Goal: Understand process/instructions

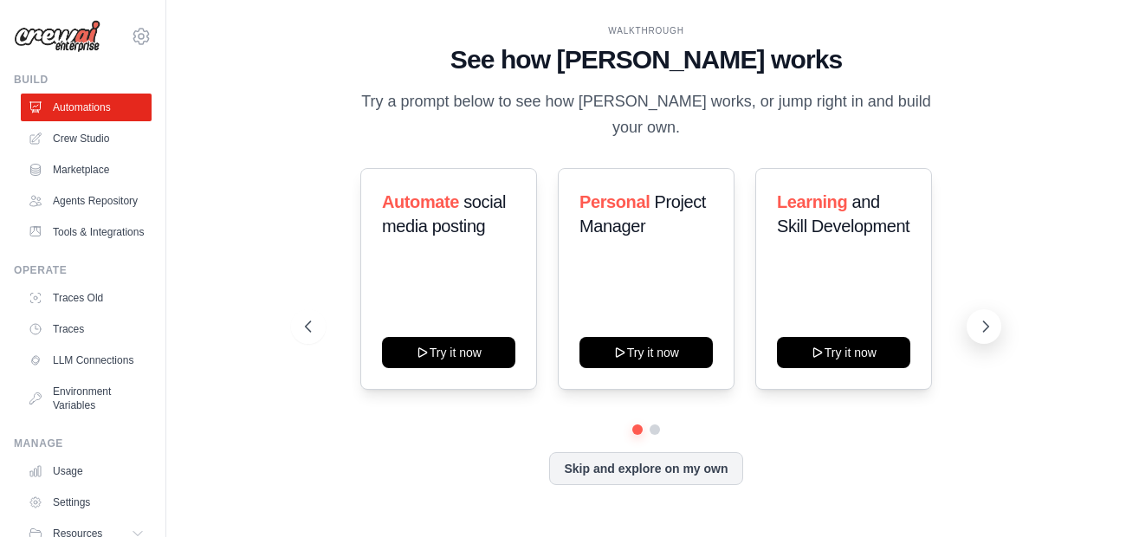
click at [981, 328] on icon at bounding box center [985, 326] width 17 height 17
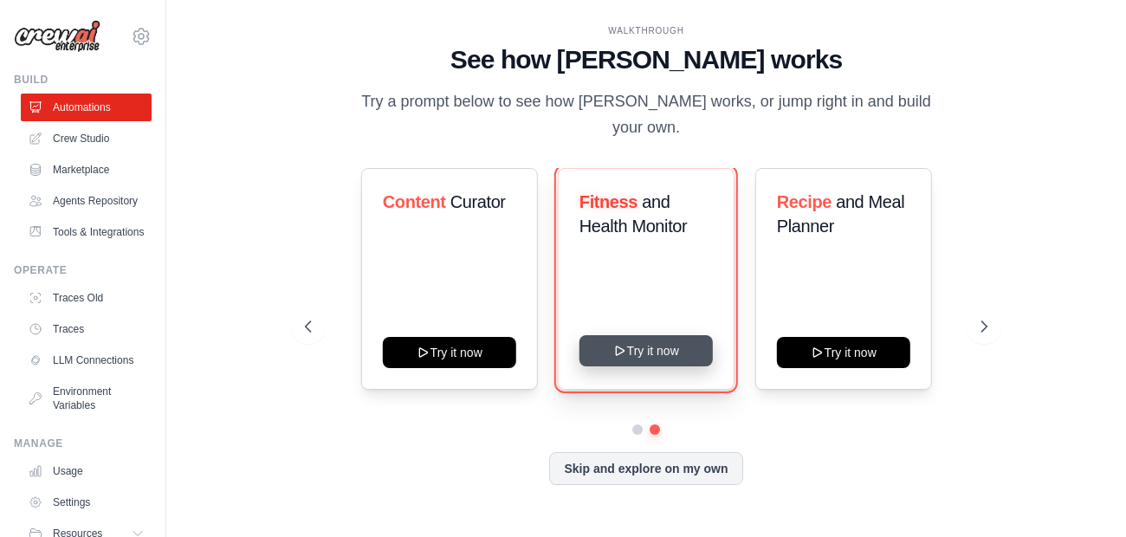
click at [676, 354] on button "Try it now" at bounding box center [646, 350] width 133 height 31
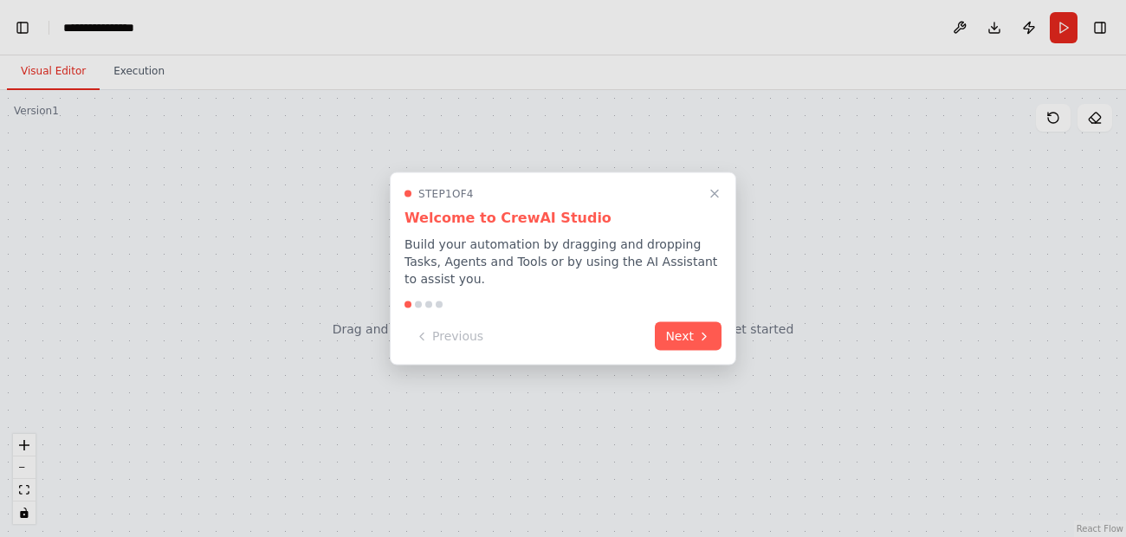
scroll to position [6870, 0]
click at [692, 334] on button "Next" at bounding box center [688, 336] width 67 height 29
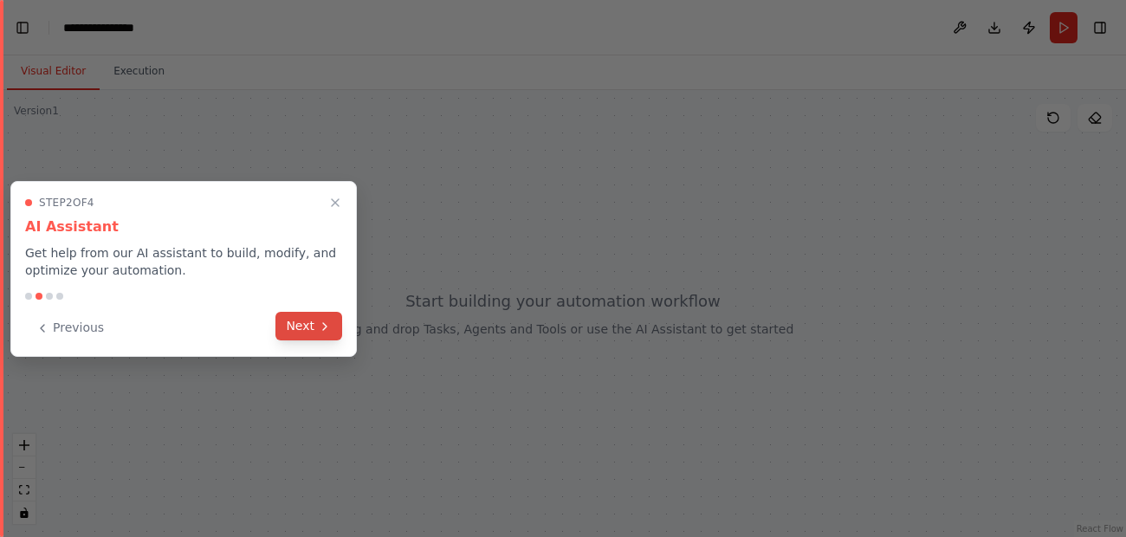
click at [323, 331] on icon at bounding box center [325, 327] width 14 height 14
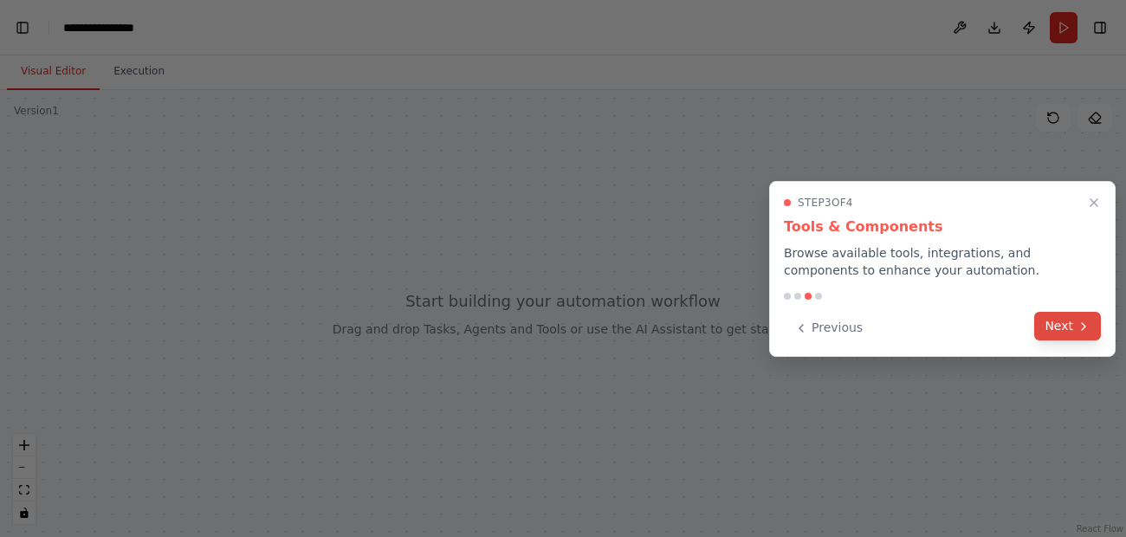
click at [1085, 324] on icon at bounding box center [1084, 327] width 14 height 14
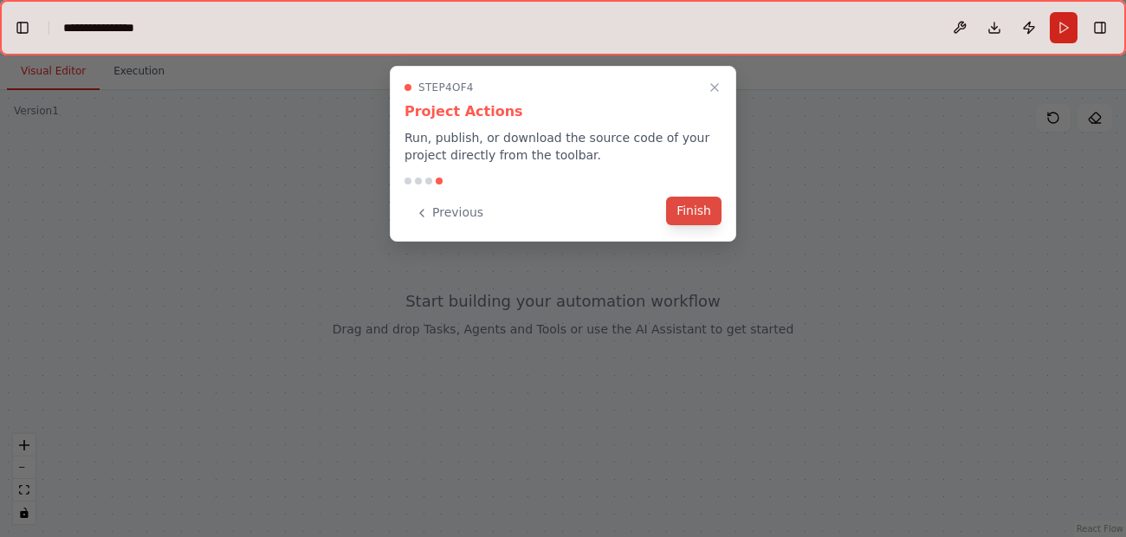
click at [715, 218] on button "Finish" at bounding box center [693, 211] width 55 height 29
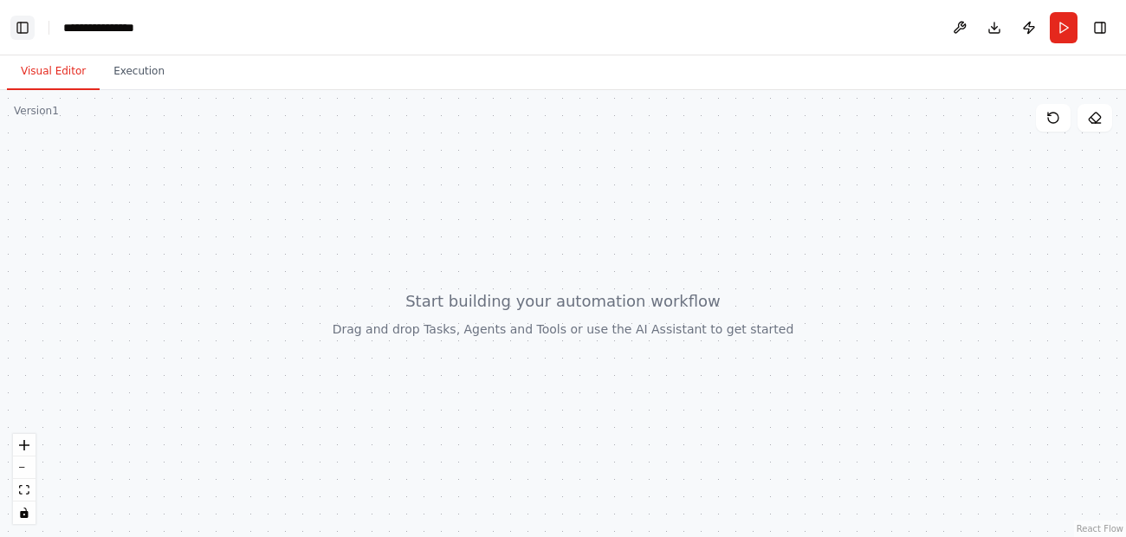
click at [14, 34] on button "Toggle Left Sidebar" at bounding box center [22, 28] width 24 height 24
click at [27, 25] on button "Toggle Left Sidebar" at bounding box center [22, 28] width 24 height 24
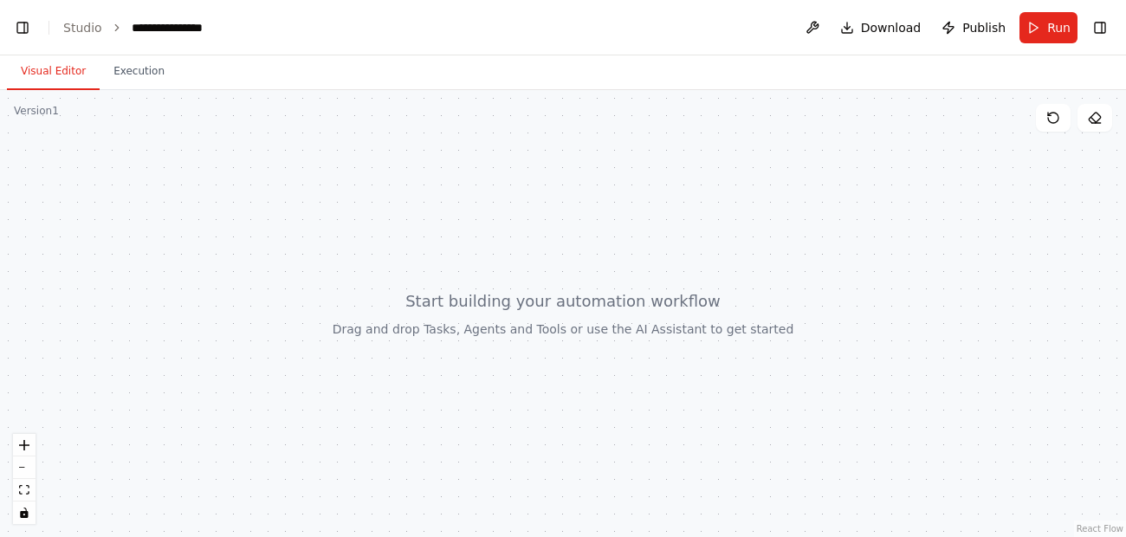
scroll to position [10622, 0]
